Goal: Transaction & Acquisition: Obtain resource

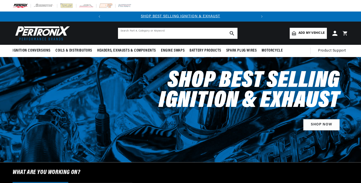
click at [125, 35] on input "text" at bounding box center [177, 33] width 119 height 11
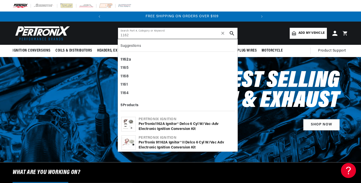
scroll to position [0, 152]
type input "1162"
click at [130, 59] on div "1162 a" at bounding box center [177, 60] width 114 height 9
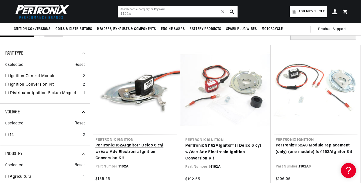
scroll to position [0, 1]
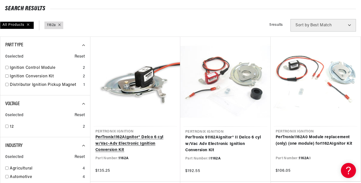
click at [138, 137] on link "PerTronix 1162A Ignitor® Delco 6 cyl w/Vac-Adv Electronic Ignition Conversion K…" at bounding box center [135, 143] width 80 height 19
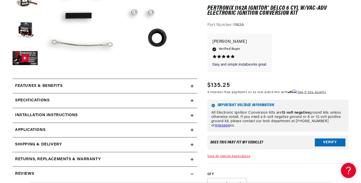
scroll to position [197, 0]
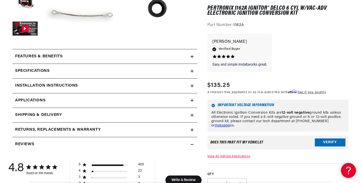
click at [190, 86] on icon at bounding box center [191, 86] width 3 height 0
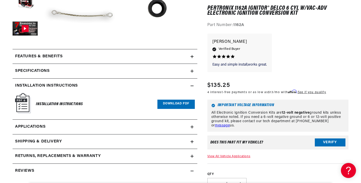
scroll to position [0, 152]
click at [25, 104] on img at bounding box center [23, 103] width 16 height 20
click at [175, 102] on link "Download PDF" at bounding box center [175, 104] width 37 height 9
